Goal: Task Accomplishment & Management: Manage account settings

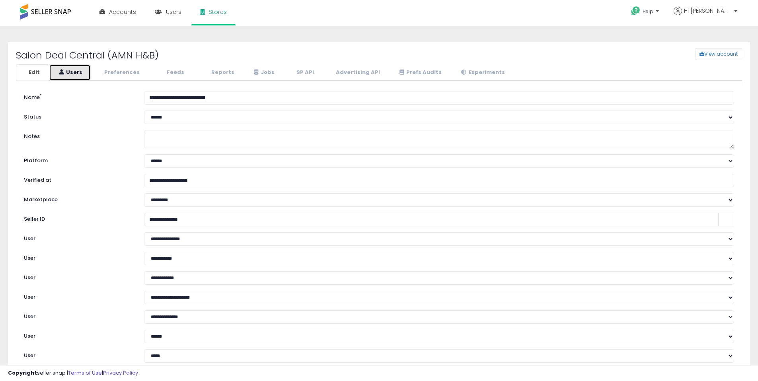
click at [80, 75] on link "Users" at bounding box center [70, 72] width 42 height 16
select select "**"
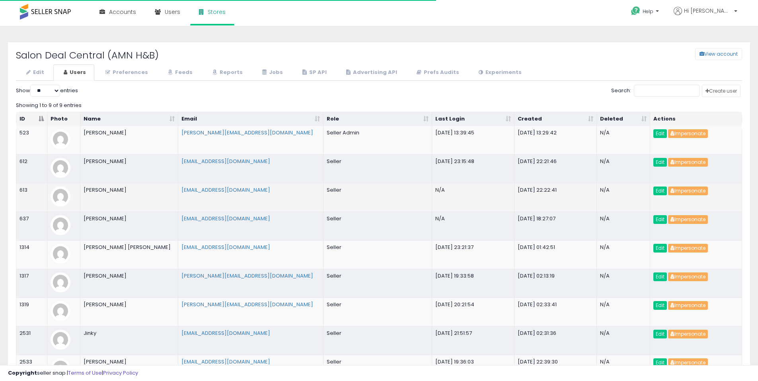
select select "**"
click at [45, 12] on span at bounding box center [45, 12] width 51 height 16
click at [51, 12] on span at bounding box center [45, 12] width 51 height 16
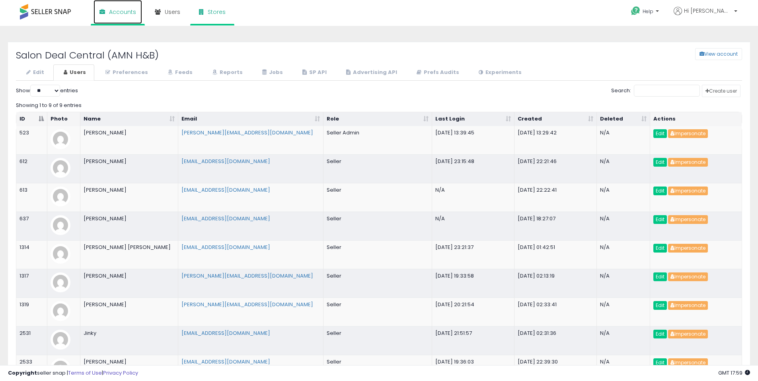
click at [122, 18] on link "Accounts" at bounding box center [118, 12] width 49 height 24
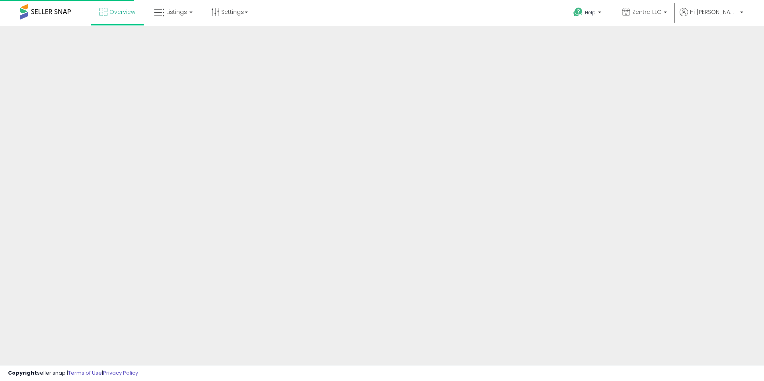
click at [672, 122] on div at bounding box center [382, 191] width 764 height 330
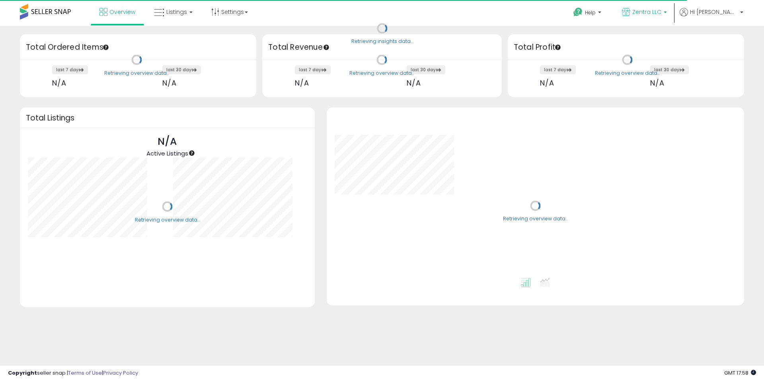
click at [667, 12] on b at bounding box center [665, 15] width 3 height 6
click at [667, 12] on b at bounding box center [665, 11] width 3 height 6
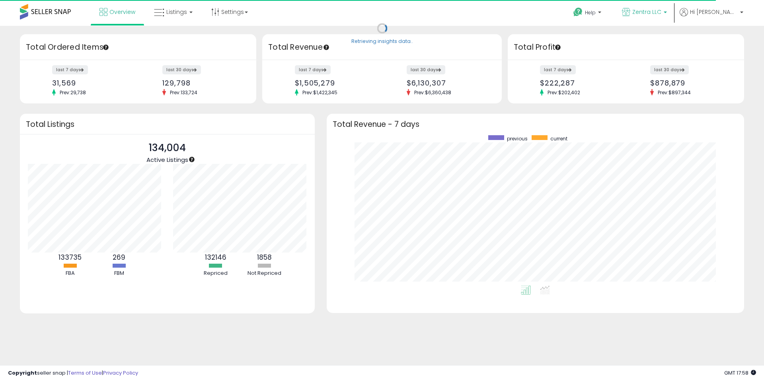
scroll to position [150, 402]
click at [170, 13] on span "Listings" at bounding box center [176, 12] width 21 height 8
click at [182, 39] on icon at bounding box center [179, 39] width 35 height 10
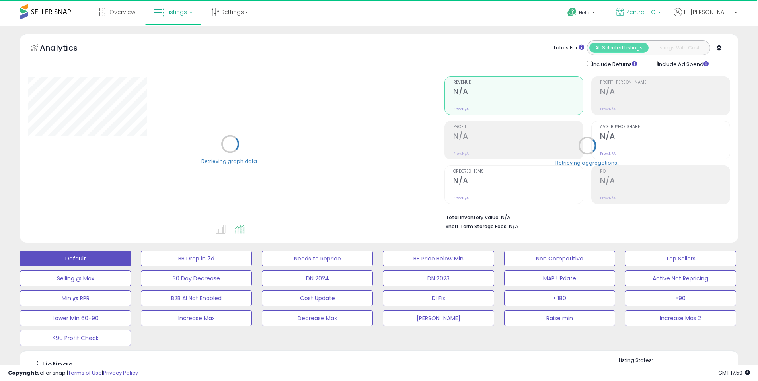
click at [656, 16] on span "Zentra LLC" at bounding box center [640, 12] width 29 height 8
click at [728, 16] on span "Hi Deborah" at bounding box center [708, 12] width 48 height 8
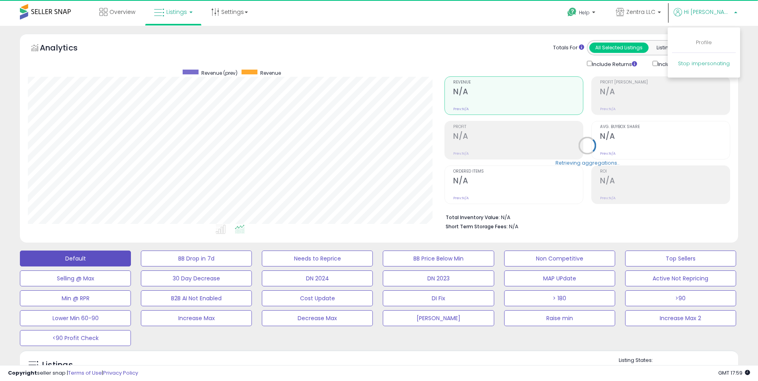
scroll to position [163, 417]
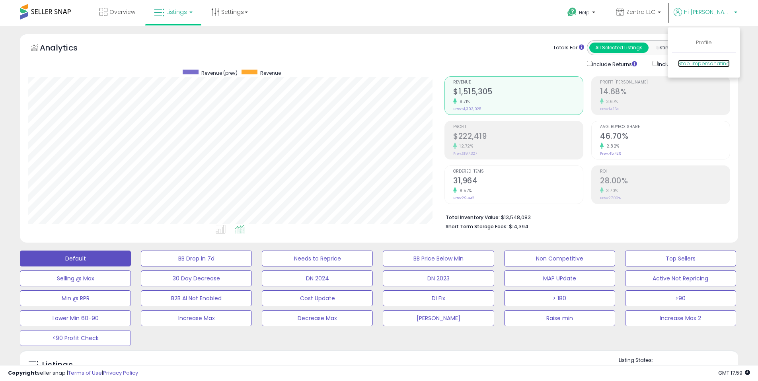
click at [714, 66] on link "Stop impersonating" at bounding box center [704, 64] width 52 height 8
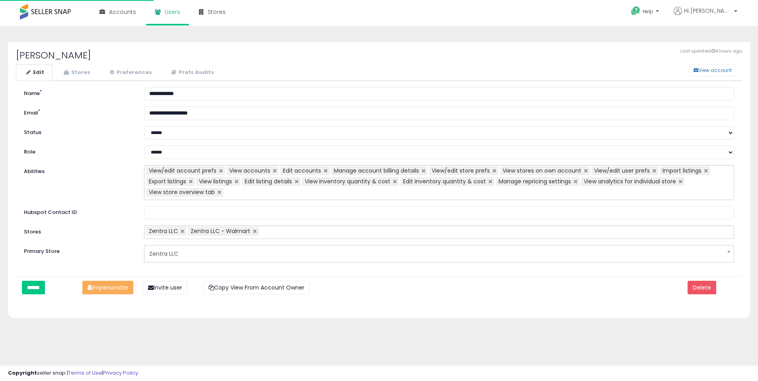
select select "**"
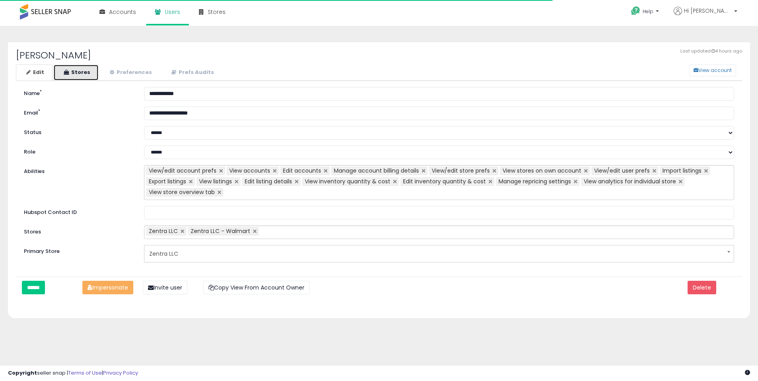
click at [67, 71] on icon at bounding box center [66, 72] width 5 height 5
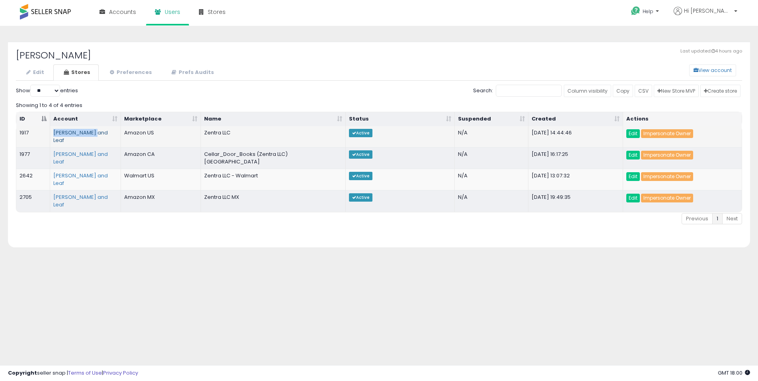
drag, startPoint x: 93, startPoint y: 134, endPoint x: 54, endPoint y: 134, distance: 39.4
click at [54, 134] on td "[PERSON_NAME] and Leaf" at bounding box center [85, 136] width 71 height 21
copy link "[PERSON_NAME] and Leaf"
click at [406, 264] on div "Last updated: 4 hours ago [PERSON_NAME] View account Edit Stores Preferences Pr…" at bounding box center [379, 199] width 750 height 330
click at [313, 101] on div "Showing 1 to 4 of 4 entries" at bounding box center [379, 104] width 726 height 11
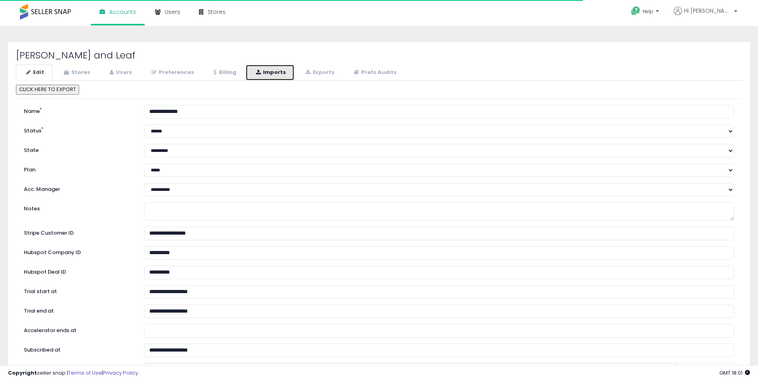
click at [269, 74] on link "Imports" at bounding box center [270, 72] width 49 height 16
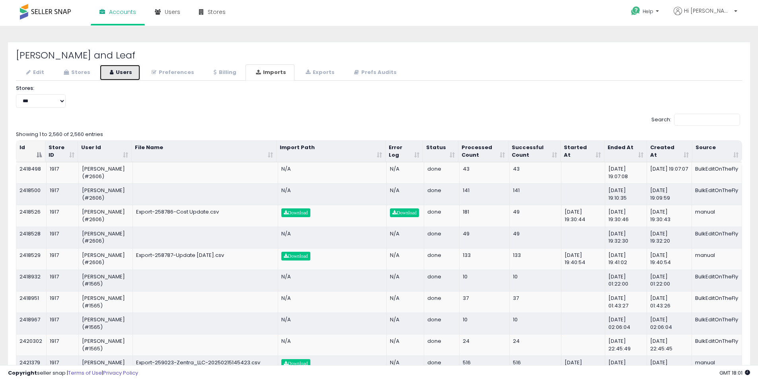
click at [110, 74] on icon at bounding box center [112, 72] width 4 height 5
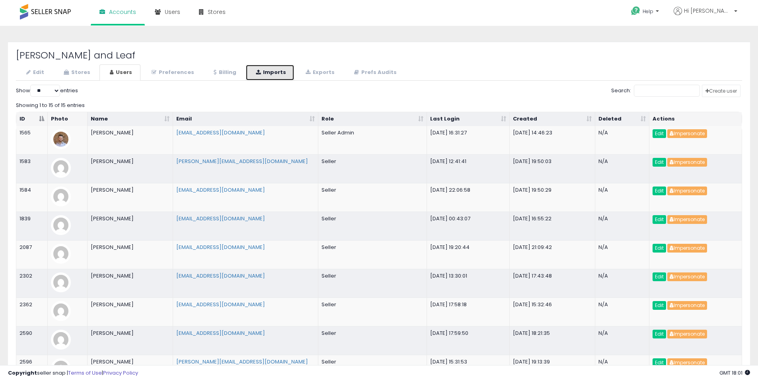
click at [267, 76] on link "Imports" at bounding box center [270, 72] width 49 height 16
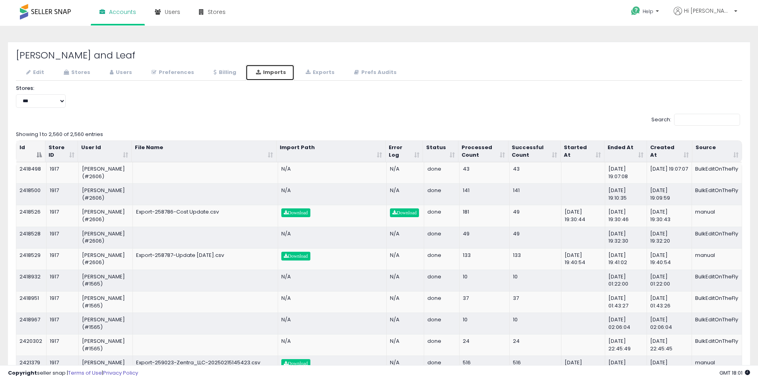
click at [619, 146] on th "Ended At" at bounding box center [626, 151] width 42 height 21
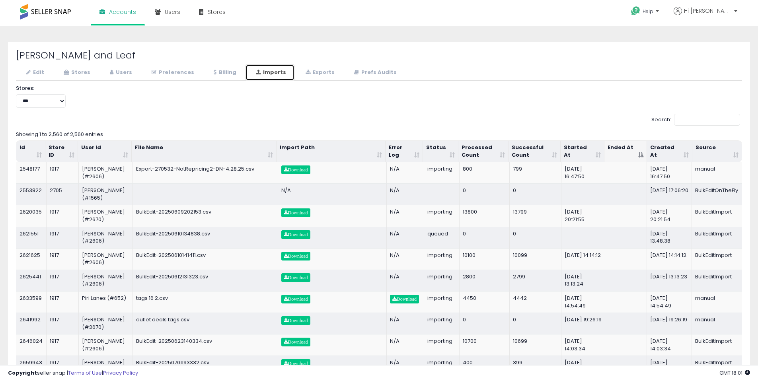
click at [573, 148] on th "Started At" at bounding box center [583, 151] width 44 height 21
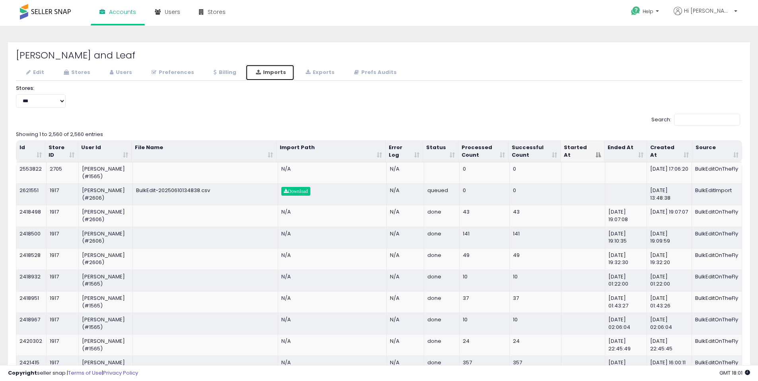
click at [573, 148] on th "Started At" at bounding box center [583, 151] width 44 height 21
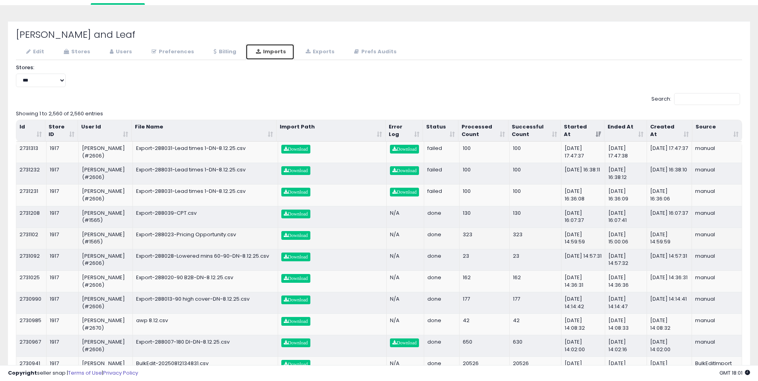
scroll to position [20, 0]
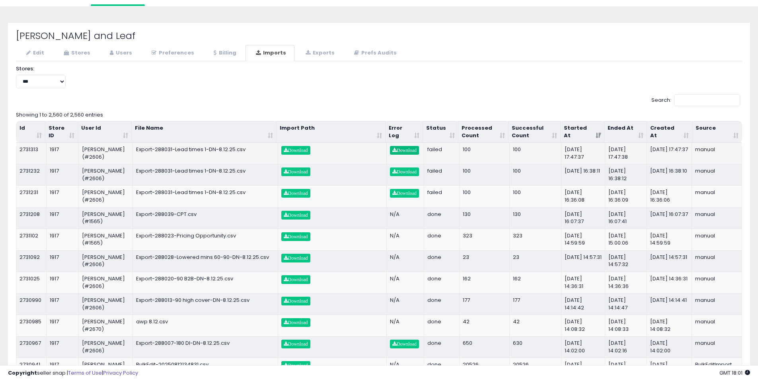
click at [402, 150] on span "Download" at bounding box center [404, 150] width 24 height 5
click at [295, 196] on link "Download" at bounding box center [295, 193] width 29 height 9
click at [364, 100] on div "Search:" at bounding box center [379, 101] width 726 height 14
drag, startPoint x: 377, startPoint y: 92, endPoint x: 367, endPoint y: 87, distance: 11.0
click at [377, 92] on div "**********" at bounding box center [379, 79] width 738 height 29
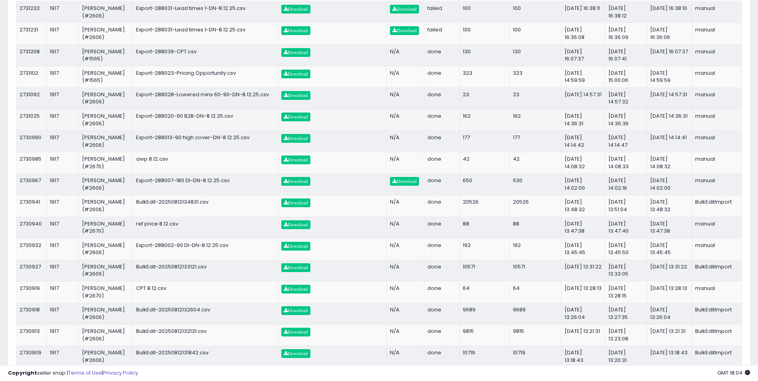
scroll to position [0, 0]
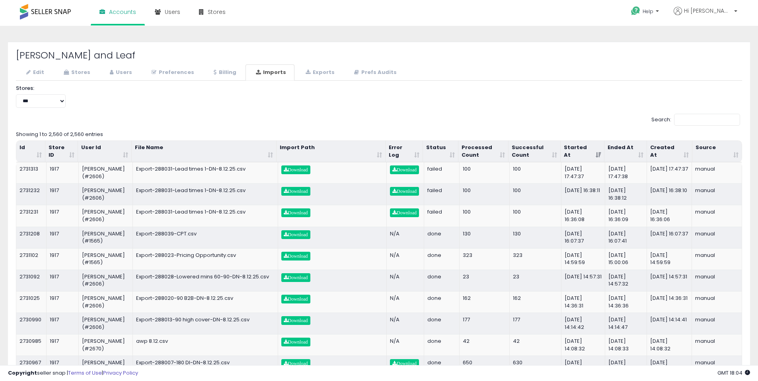
click at [381, 104] on div "**********" at bounding box center [379, 99] width 738 height 29
click at [86, 75] on link "Stores" at bounding box center [75, 72] width 45 height 16
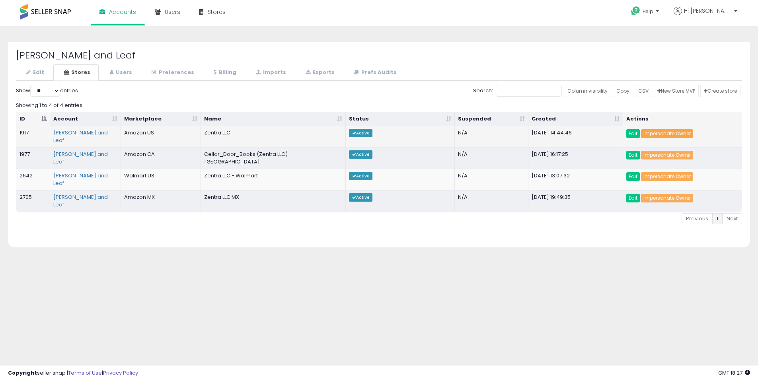
click at [667, 133] on link "Impersonate Owner" at bounding box center [667, 133] width 52 height 9
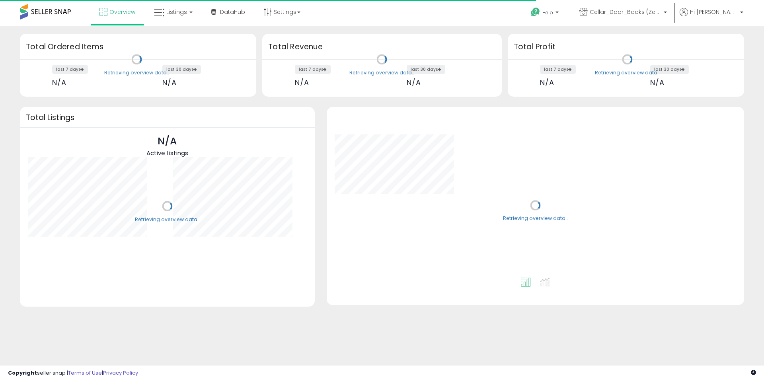
click at [181, 11] on span "Listings" at bounding box center [176, 12] width 21 height 8
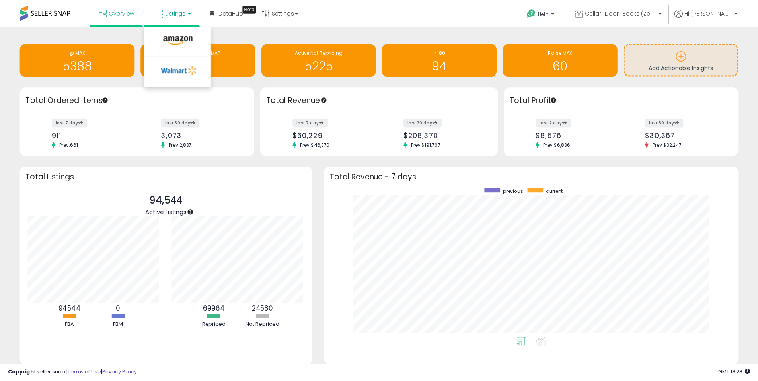
scroll to position [397870, 397623]
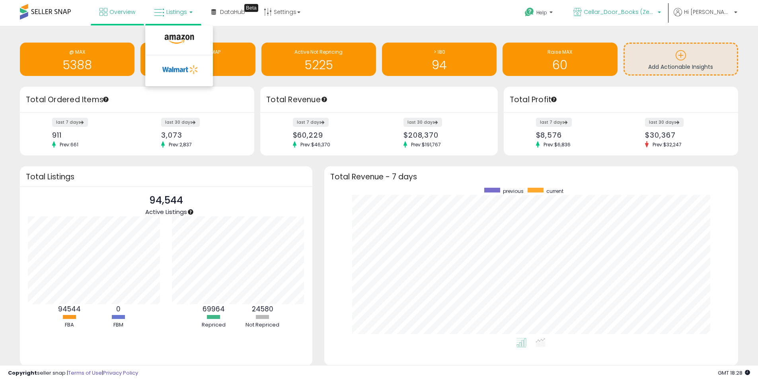
click at [656, 13] on span "Cellar_Door_Books (Zentra LLC) [GEOGRAPHIC_DATA]" at bounding box center [620, 12] width 72 height 8
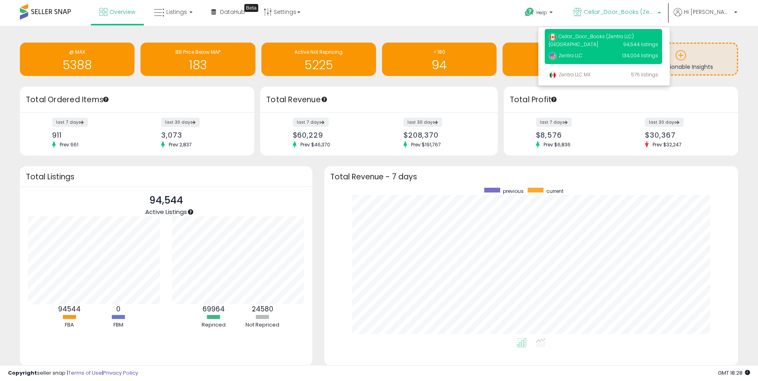
click at [636, 59] on p "Zentra LLC 134,004 listings" at bounding box center [603, 56] width 117 height 16
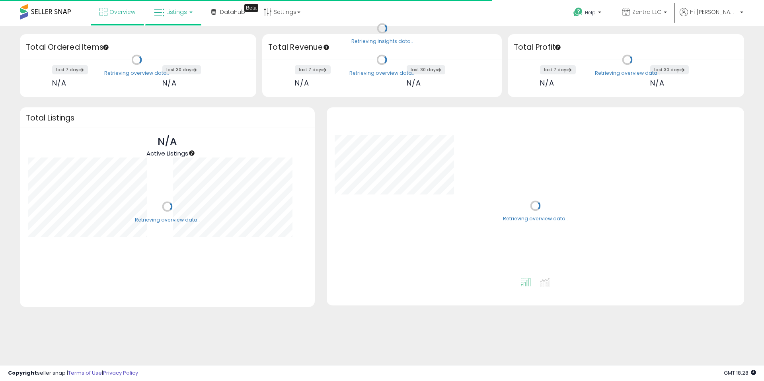
click at [173, 14] on span "Listings" at bounding box center [176, 12] width 21 height 8
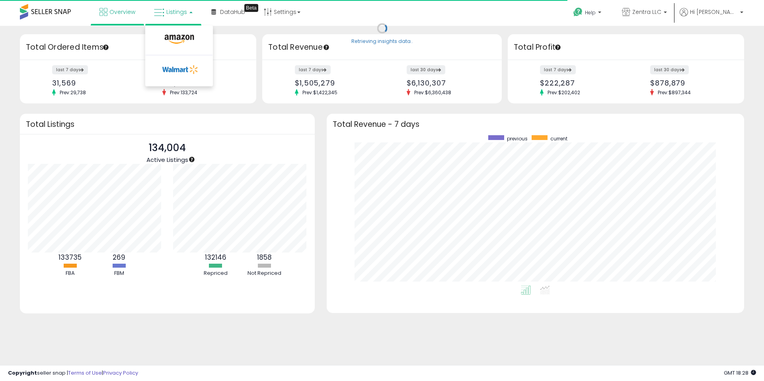
scroll to position [150, 402]
click at [178, 41] on icon at bounding box center [179, 39] width 35 height 10
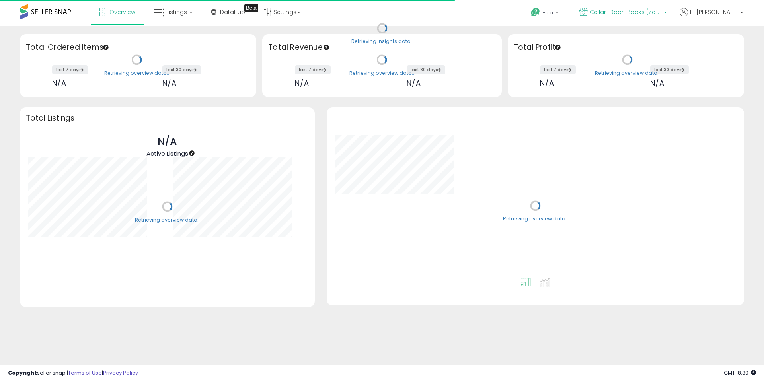
click at [662, 14] on span "Cellar_Door_Books (Zentra LLC) [GEOGRAPHIC_DATA]" at bounding box center [626, 12] width 72 height 8
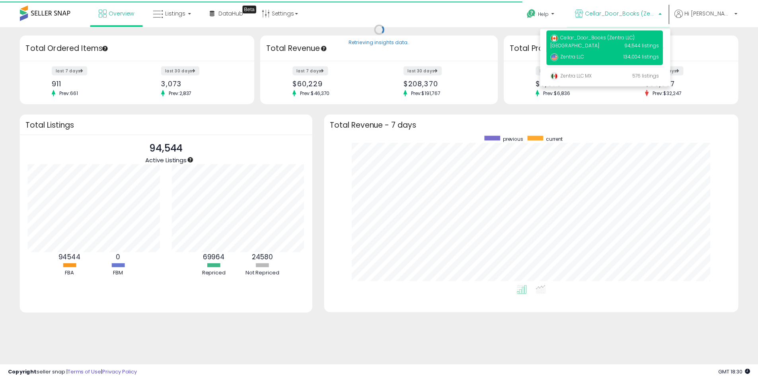
scroll to position [150, 402]
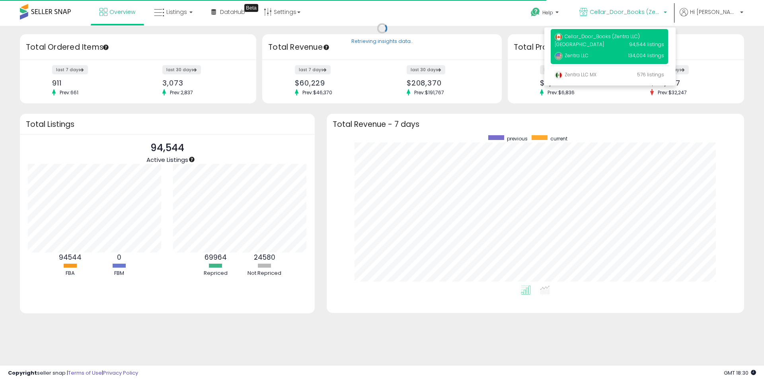
click at [631, 59] on p "Zentra LLC 134,004 listings" at bounding box center [609, 56] width 117 height 16
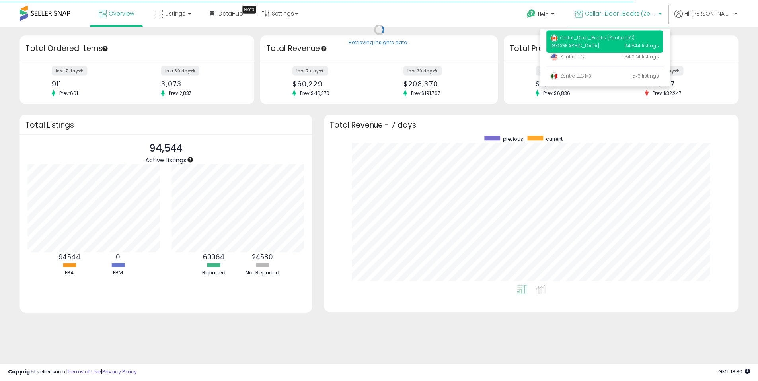
scroll to position [397870, 397623]
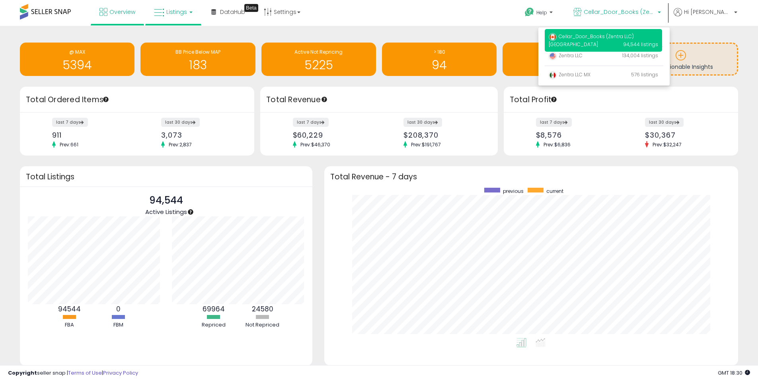
click at [176, 11] on span "Listings" at bounding box center [176, 12] width 21 height 8
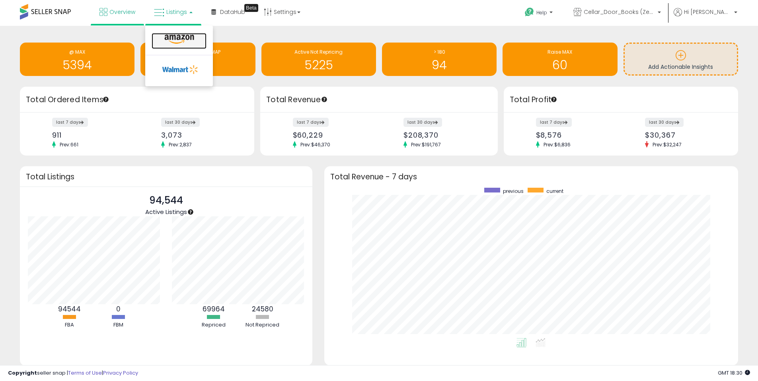
click at [172, 41] on icon at bounding box center [179, 39] width 35 height 10
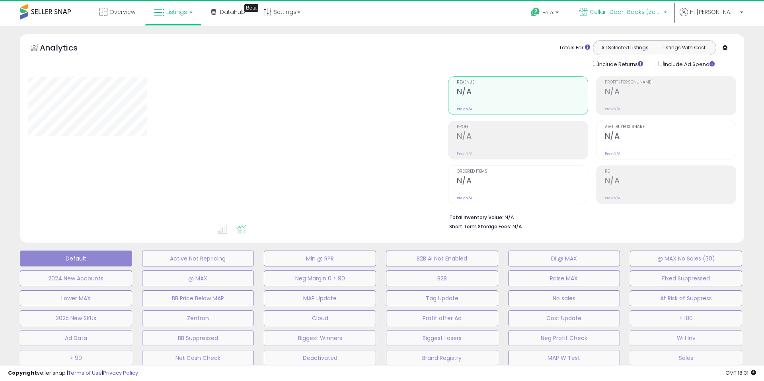
click at [662, 14] on span "Cellar_Door_Books (Zentra LLC) [GEOGRAPHIC_DATA]" at bounding box center [626, 12] width 72 height 8
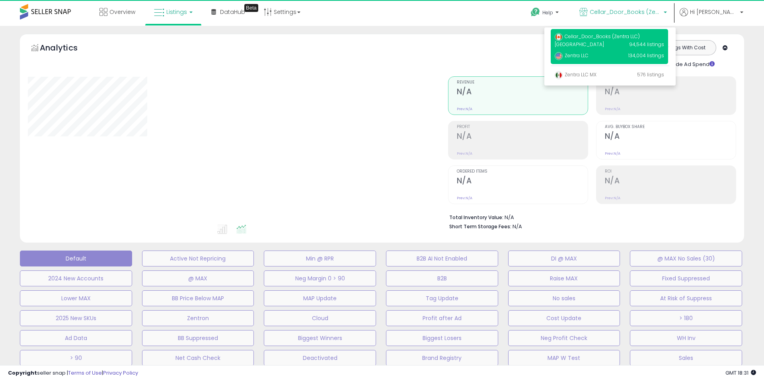
click at [643, 62] on p "Zentra LLC 134,004 listings" at bounding box center [609, 56] width 117 height 16
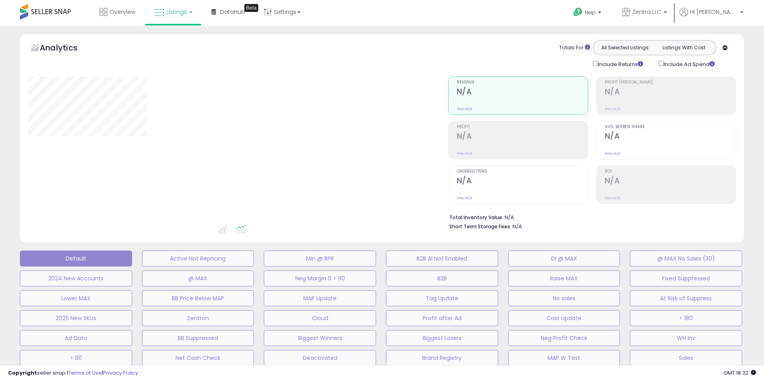
click at [180, 13] on span "Listings" at bounding box center [176, 12] width 21 height 8
click at [178, 33] on link at bounding box center [179, 41] width 55 height 16
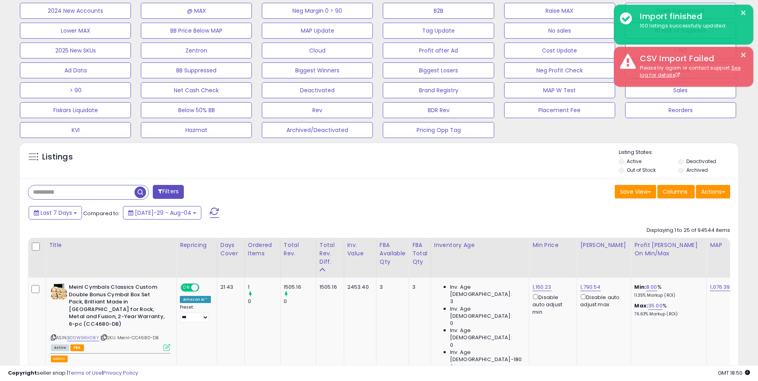
scroll to position [163, 417]
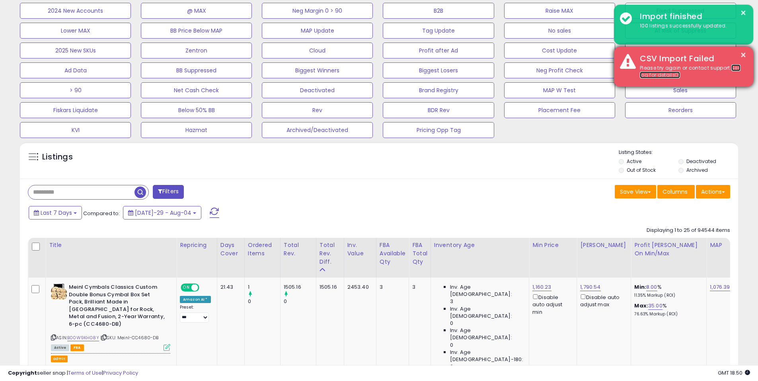
click at [671, 75] on link "See log for details" at bounding box center [690, 71] width 101 height 14
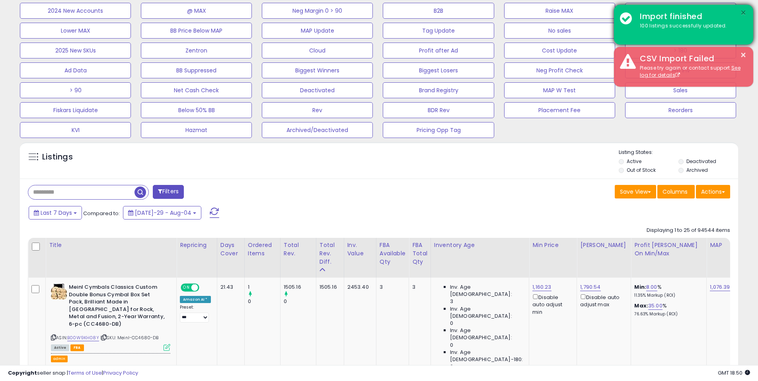
click at [742, 12] on button "×" at bounding box center [743, 13] width 6 height 10
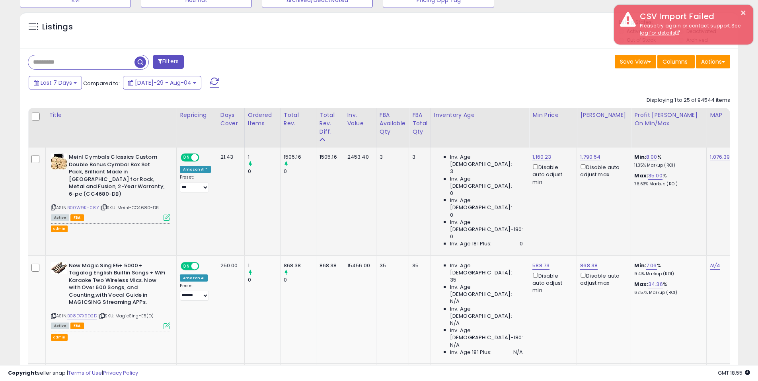
scroll to position [406, 0]
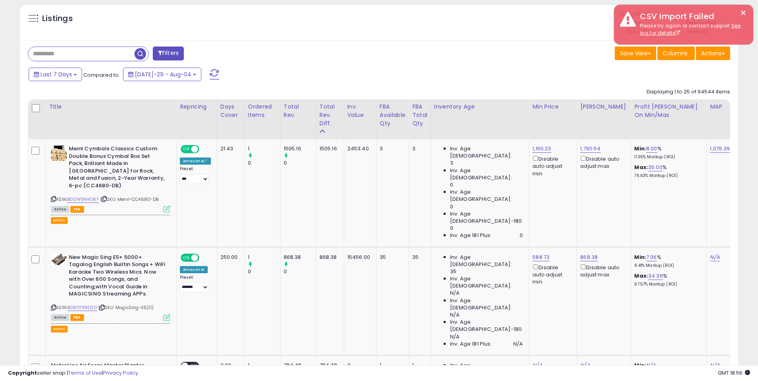
click at [74, 54] on input "text" at bounding box center [81, 54] width 106 height 14
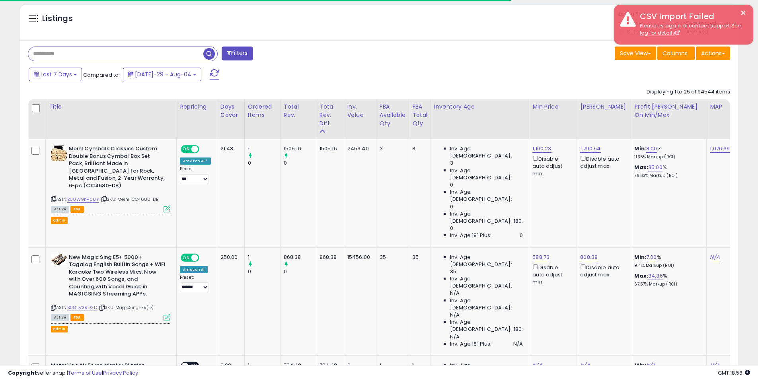
paste input "**********"
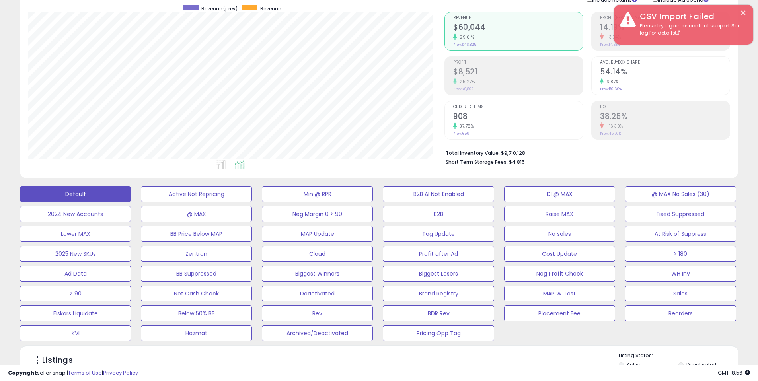
scroll to position [0, 0]
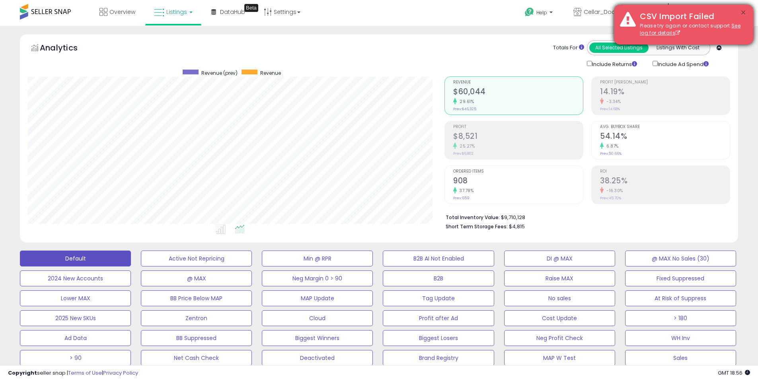
click at [744, 13] on button "×" at bounding box center [743, 13] width 6 height 10
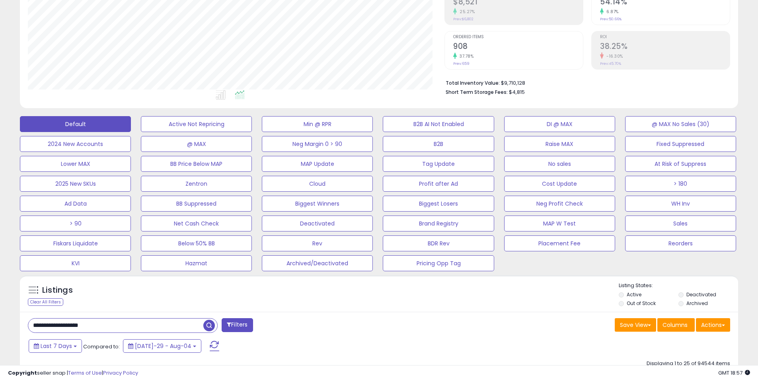
scroll to position [273, 0]
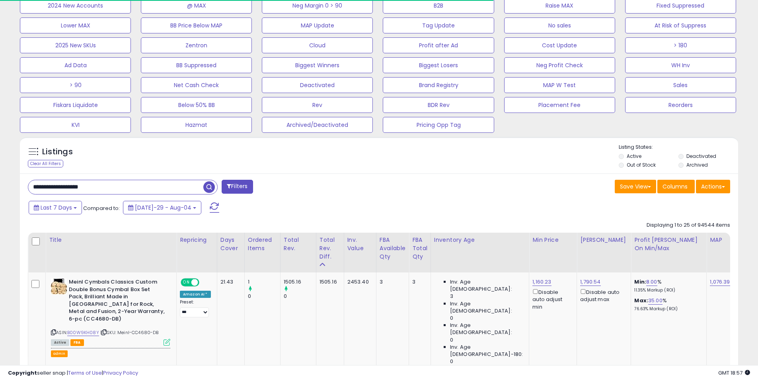
drag, startPoint x: 109, startPoint y: 184, endPoint x: 16, endPoint y: 186, distance: 92.8
paste input "**********"
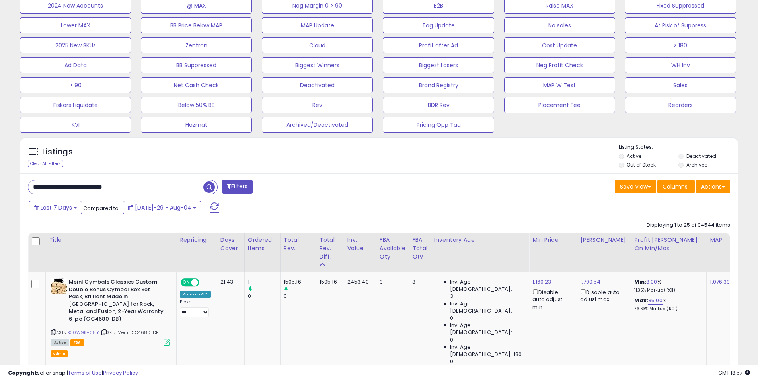
type input "**********"
click at [213, 186] on span "button" at bounding box center [209, 187] width 12 height 12
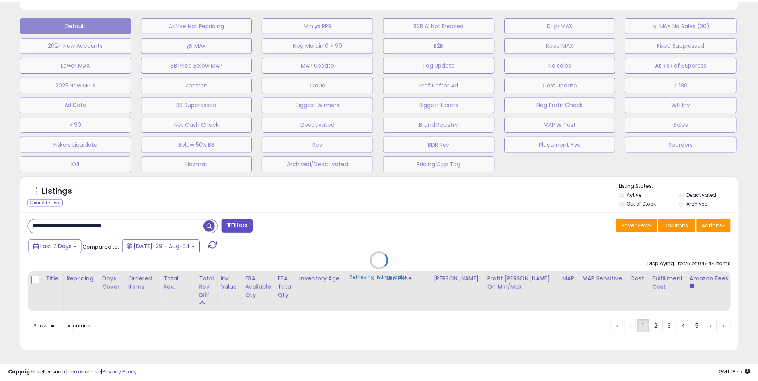
scroll to position [397858, 397604]
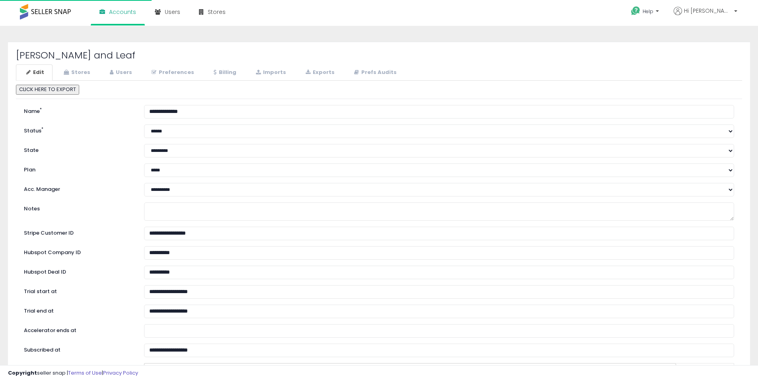
select select "**"
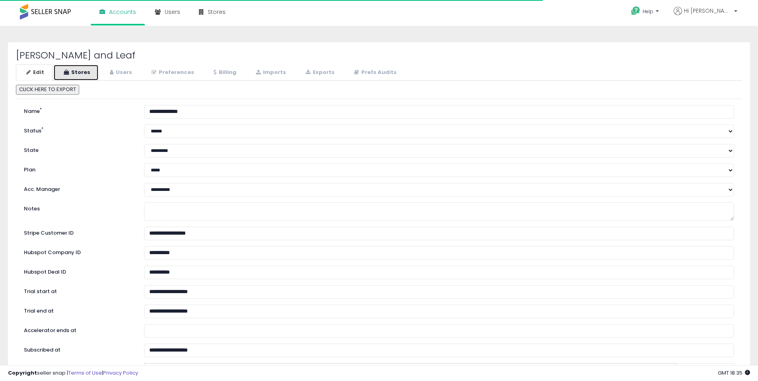
click at [85, 77] on link "Stores" at bounding box center [75, 72] width 45 height 16
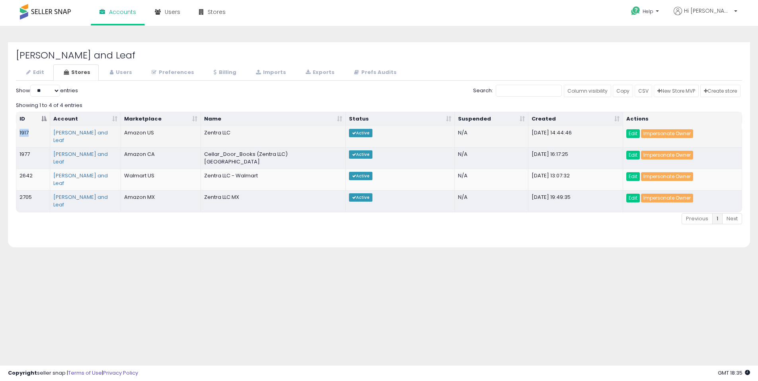
drag, startPoint x: 30, startPoint y: 133, endPoint x: 19, endPoint y: 131, distance: 10.9
click at [19, 131] on td "1917" at bounding box center [33, 136] width 34 height 21
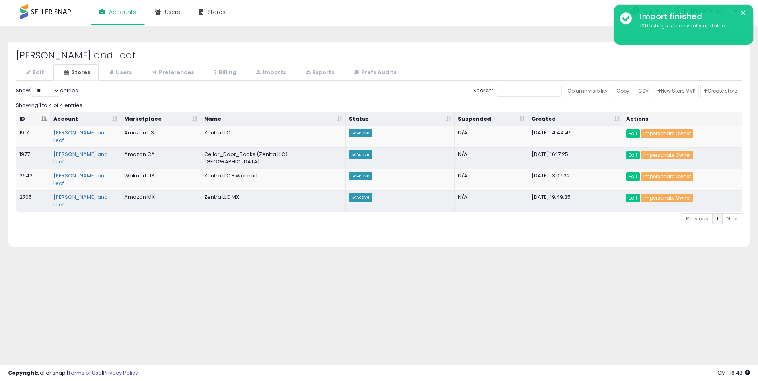
click at [211, 249] on div "**********" at bounding box center [379, 199] width 750 height 330
click at [277, 73] on link "Imports" at bounding box center [270, 72] width 49 height 16
